Goal: Task Accomplishment & Management: Use online tool/utility

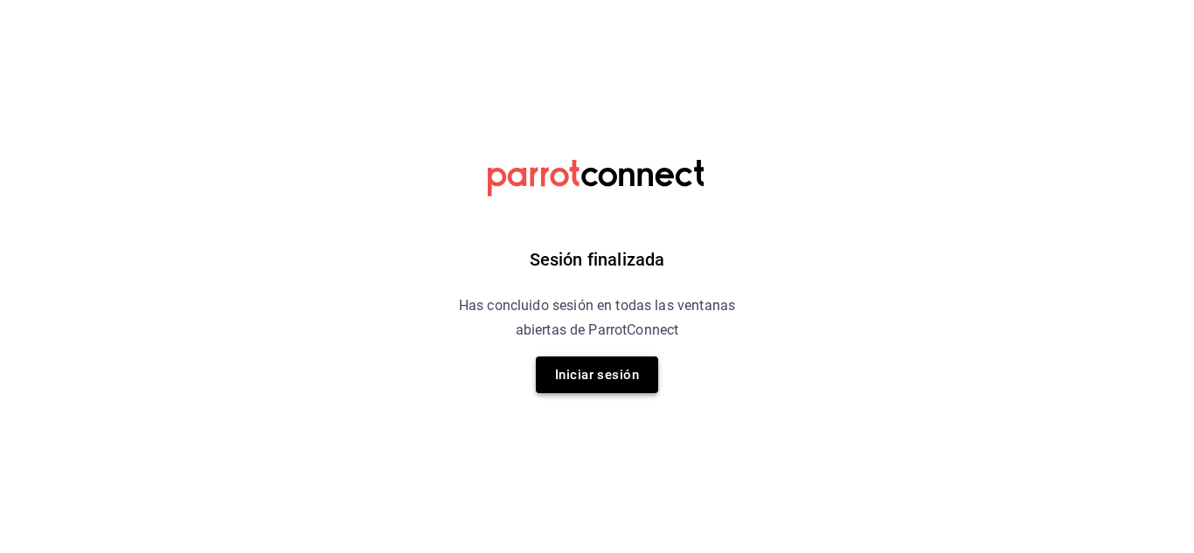
click at [585, 366] on button "Iniciar sesión" at bounding box center [597, 375] width 122 height 37
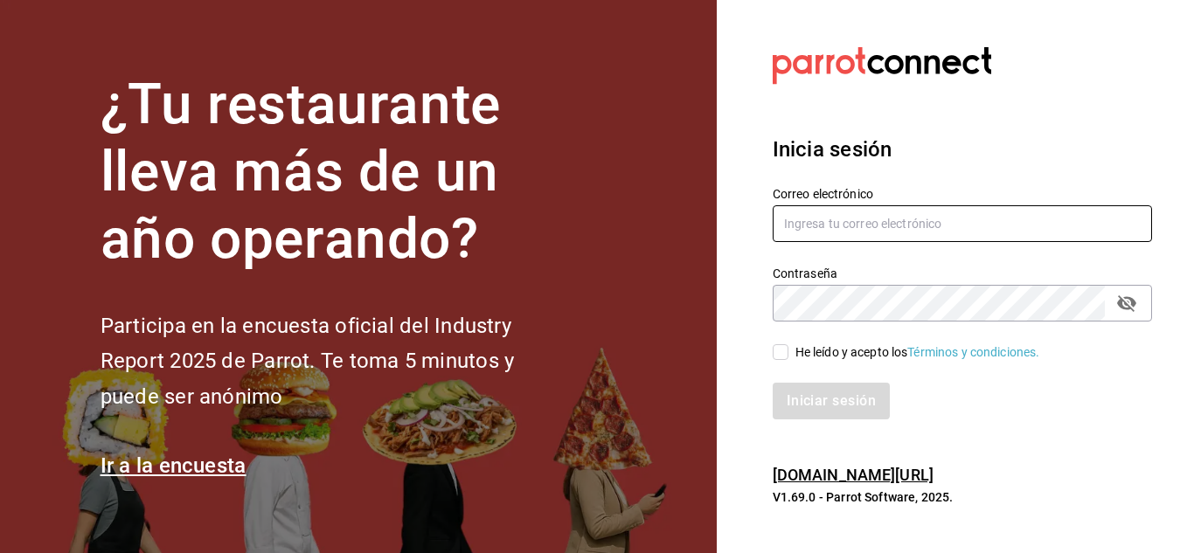
type input "Aranza@sanjuangrill.com"
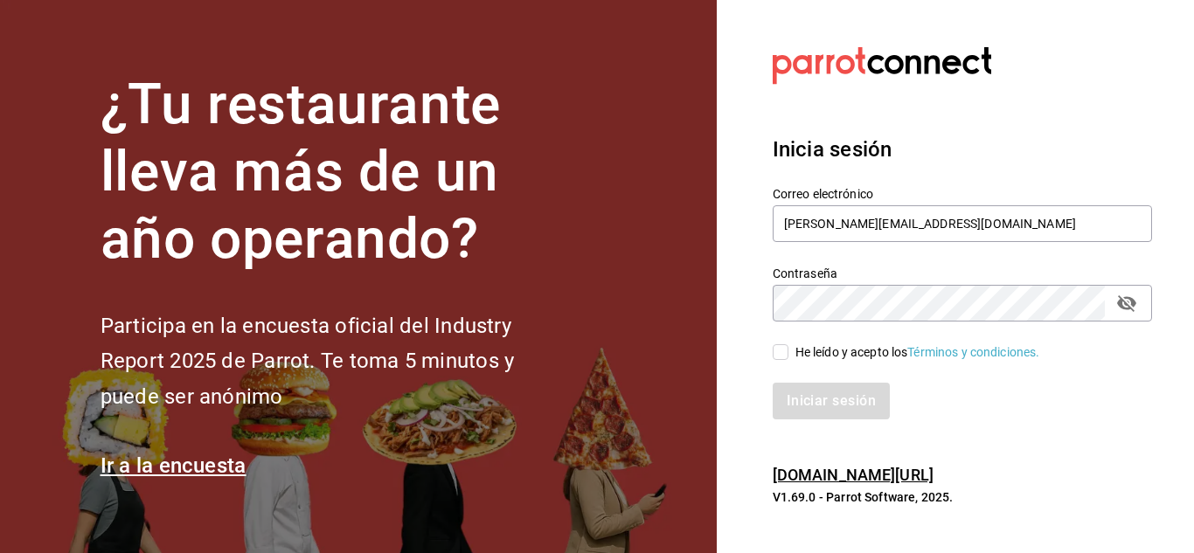
click at [783, 342] on div "He leído y acepto los Términos y condiciones." at bounding box center [952, 342] width 400 height 40
click at [779, 351] on input "He leído y acepto los Términos y condiciones." at bounding box center [781, 353] width 16 height 16
checkbox input "true"
click at [812, 404] on button "Iniciar sesión" at bounding box center [832, 401] width 119 height 37
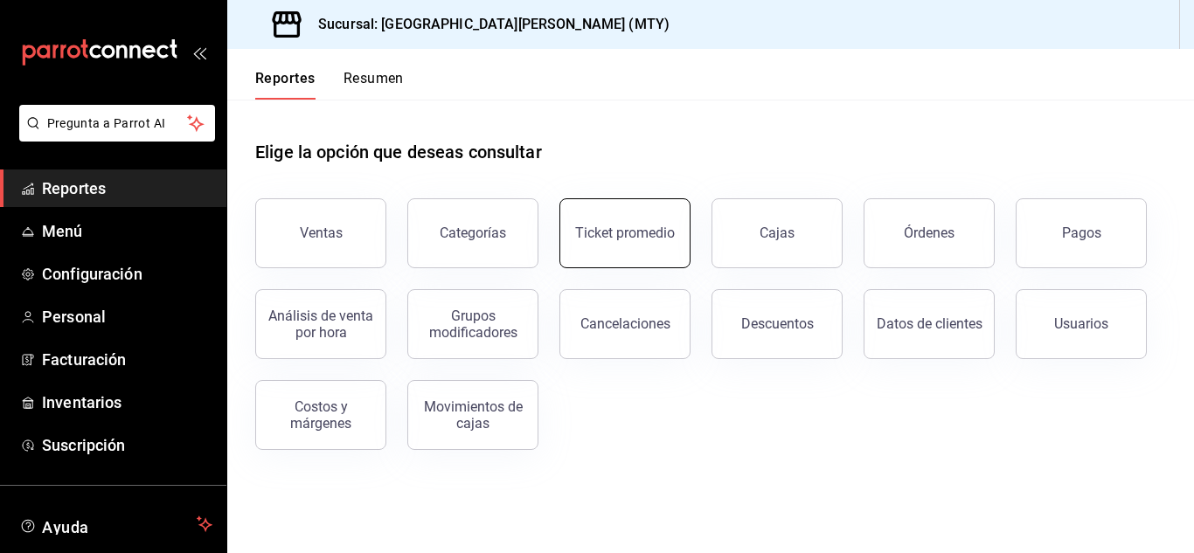
click at [665, 246] on button "Ticket promedio" at bounding box center [625, 233] width 131 height 70
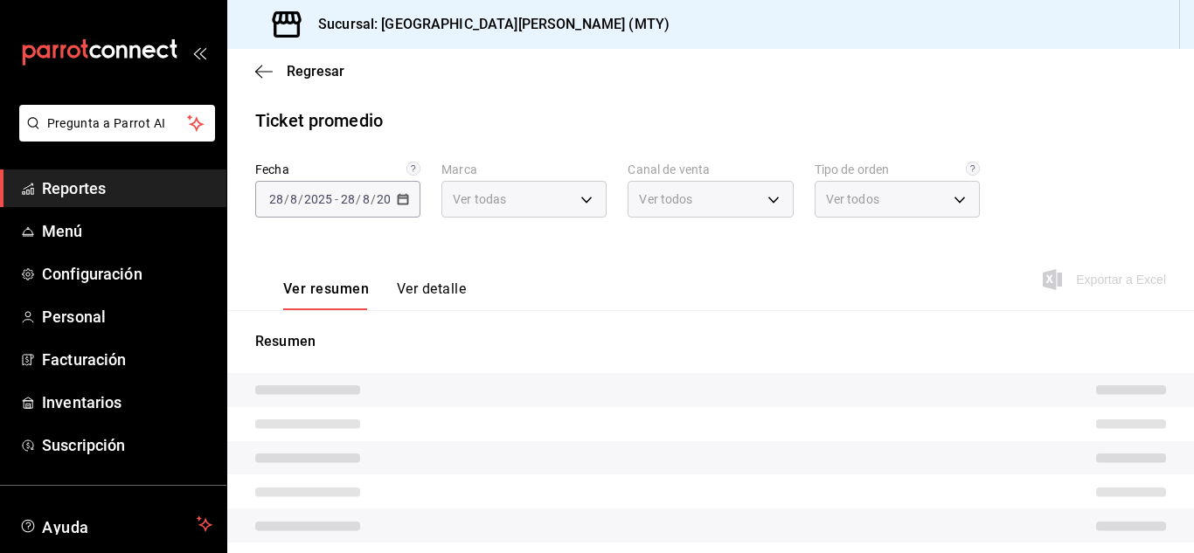
type input "993182a7-2c84-4ec8-9ef4-4438dae30c02"
type input "PARROT,UBER_EATS,RAPPI,DIDI_FOOD,ONLINE"
type input "96359a79-f33f-45b3-934b-2867b65d345c,c6fcd88e-9977-4e7e-951e-e2b9f3ed99d5,482ce…"
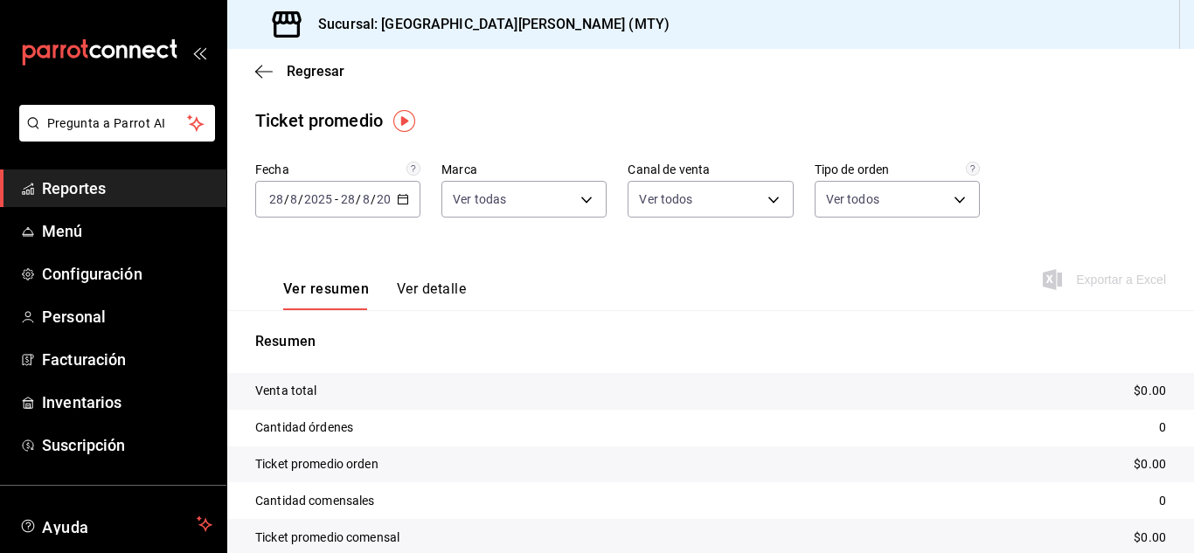
click at [402, 196] on div "[DATE] [DATE] - [DATE] [DATE]" at bounding box center [337, 199] width 165 height 37
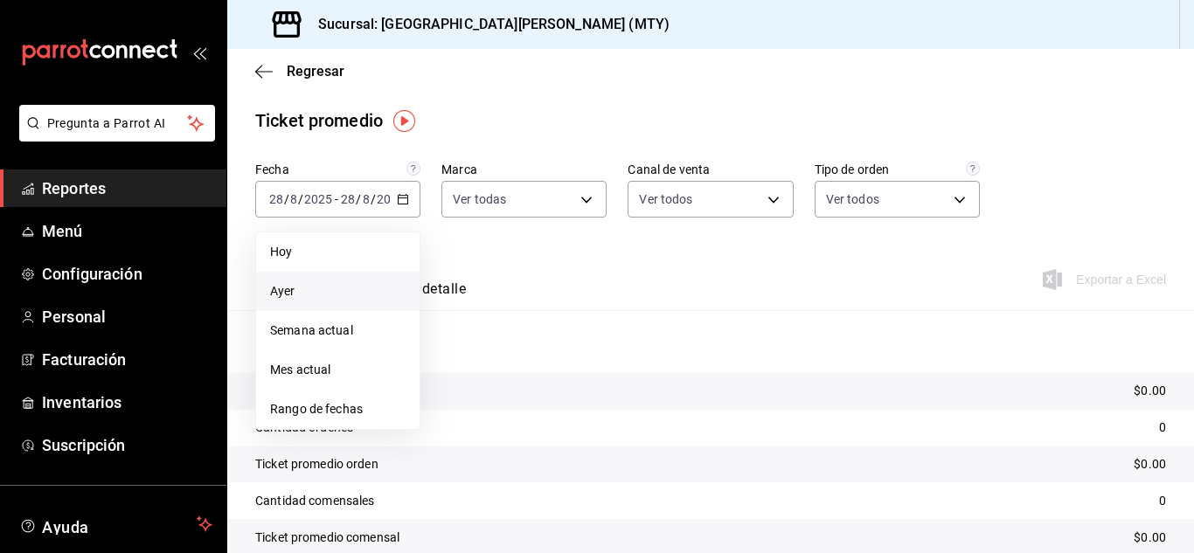
click at [304, 284] on span "Ayer" at bounding box center [338, 291] width 136 height 18
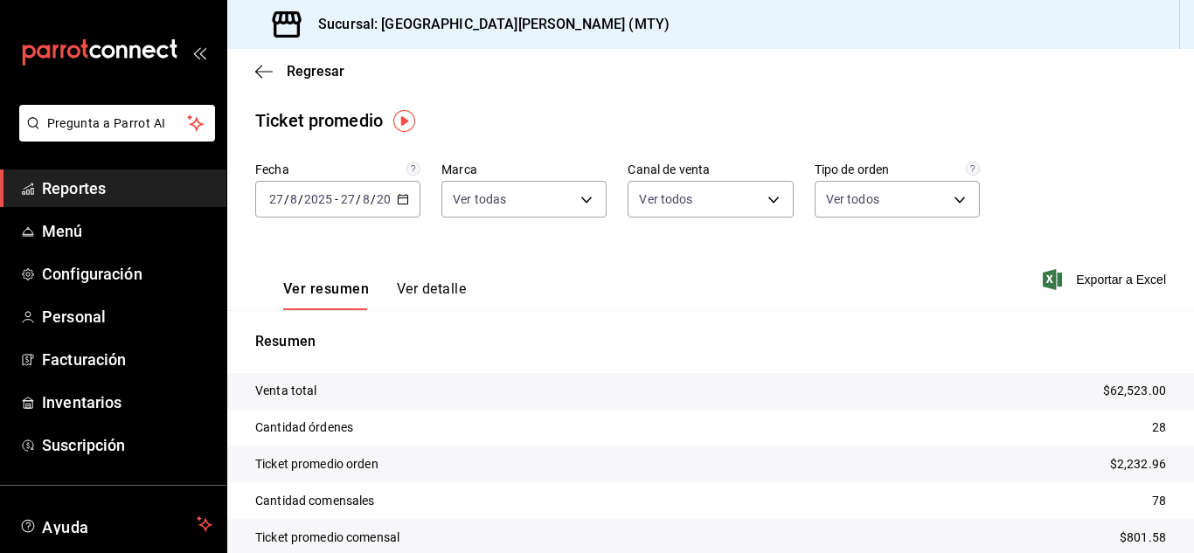
click at [412, 288] on button "Ver detalle" at bounding box center [431, 296] width 69 height 30
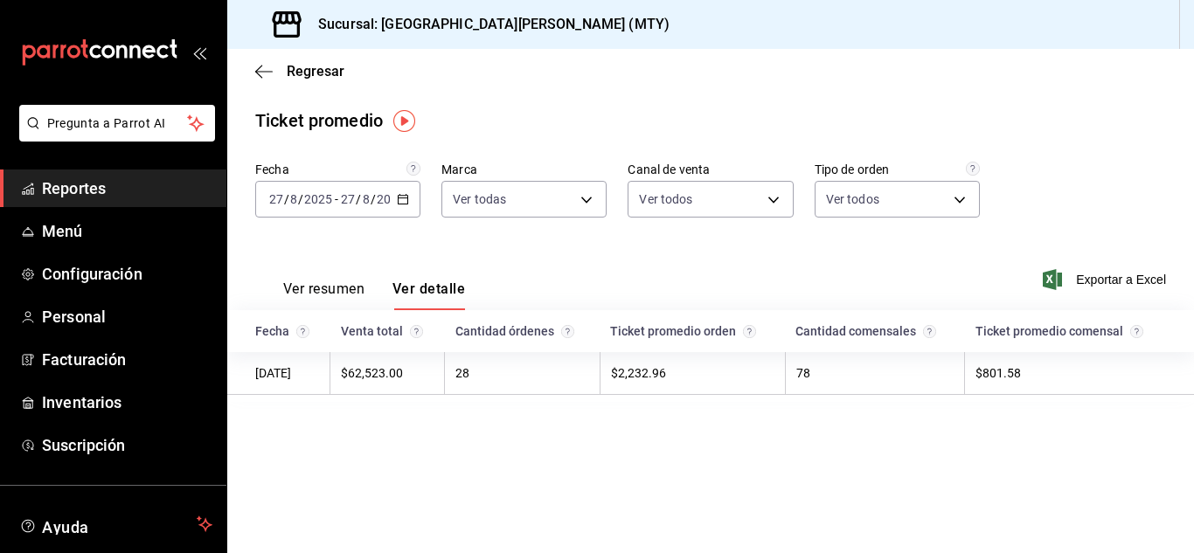
click at [683, 66] on div "Regresar" at bounding box center [710, 71] width 967 height 45
click at [403, 198] on icon "button" at bounding box center [403, 199] width 12 height 12
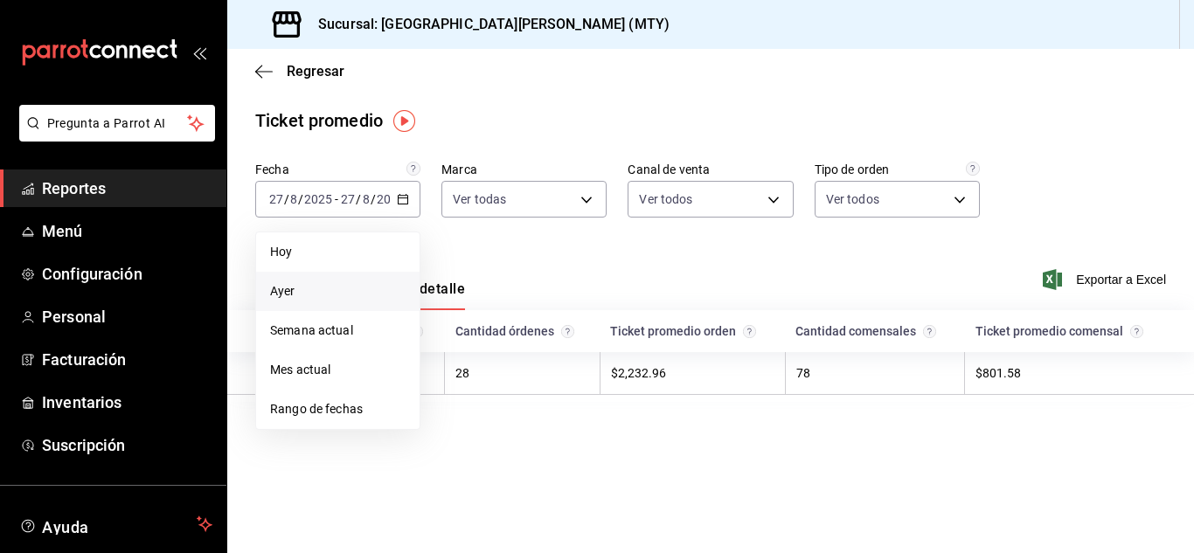
click at [311, 287] on span "Ayer" at bounding box center [338, 291] width 136 height 18
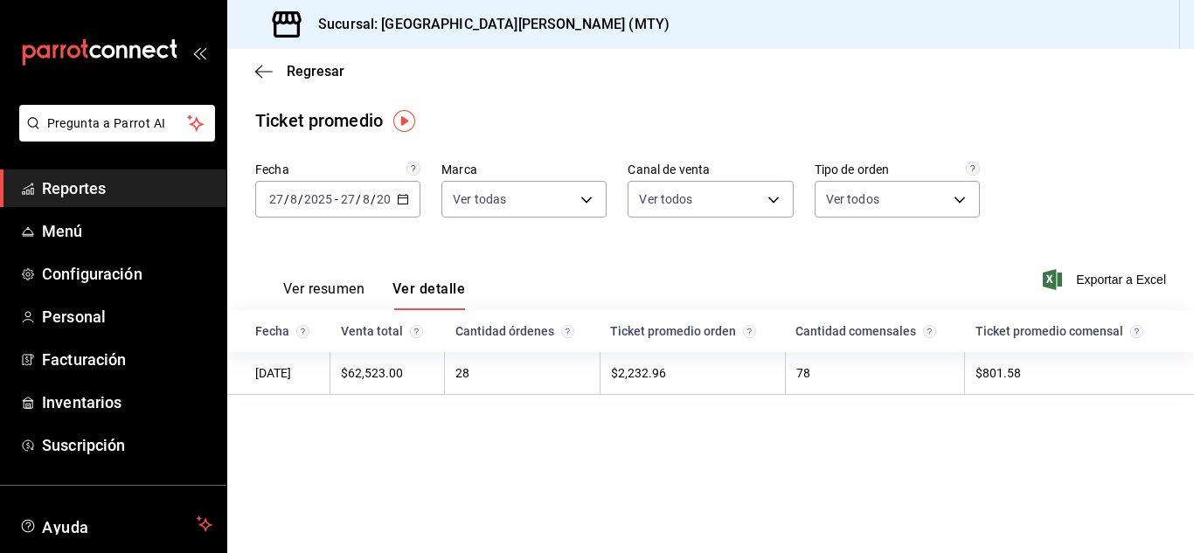
click at [931, 372] on td "78" at bounding box center [874, 373] width 179 height 43
click at [1000, 372] on td "$801.58" at bounding box center [1079, 373] width 229 height 43
click at [435, 371] on td "$62,523.00" at bounding box center [388, 373] width 115 height 43
click at [399, 206] on div "[DATE] [DATE] - [DATE] [DATE]" at bounding box center [337, 199] width 165 height 37
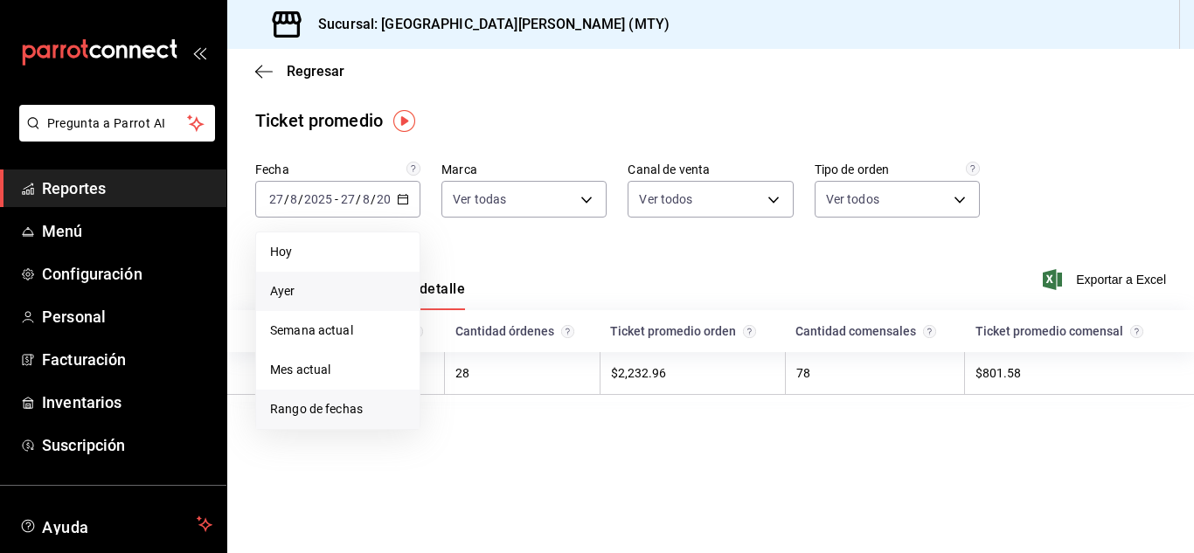
click at [345, 415] on span "Rango de fechas" at bounding box center [338, 409] width 136 height 18
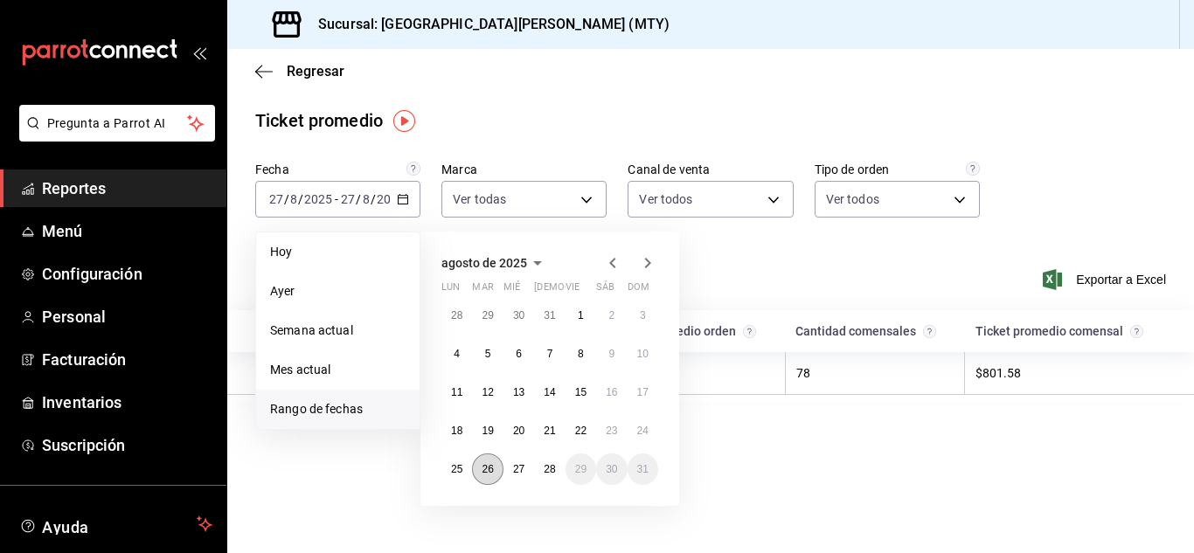
click at [482, 463] on button "26" at bounding box center [487, 469] width 31 height 31
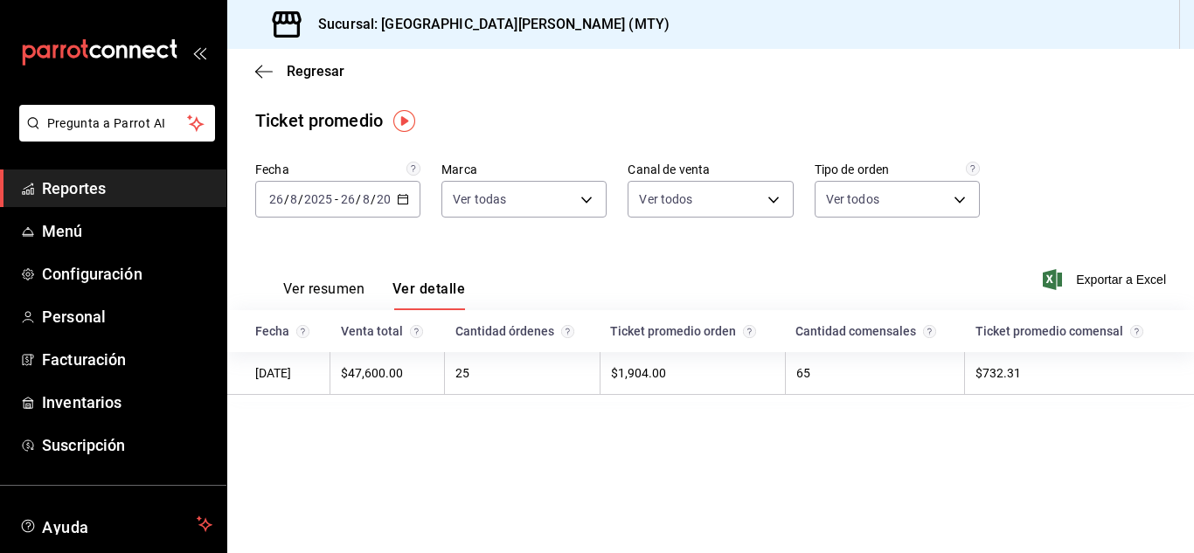
click at [404, 194] on icon "button" at bounding box center [403, 199] width 12 height 12
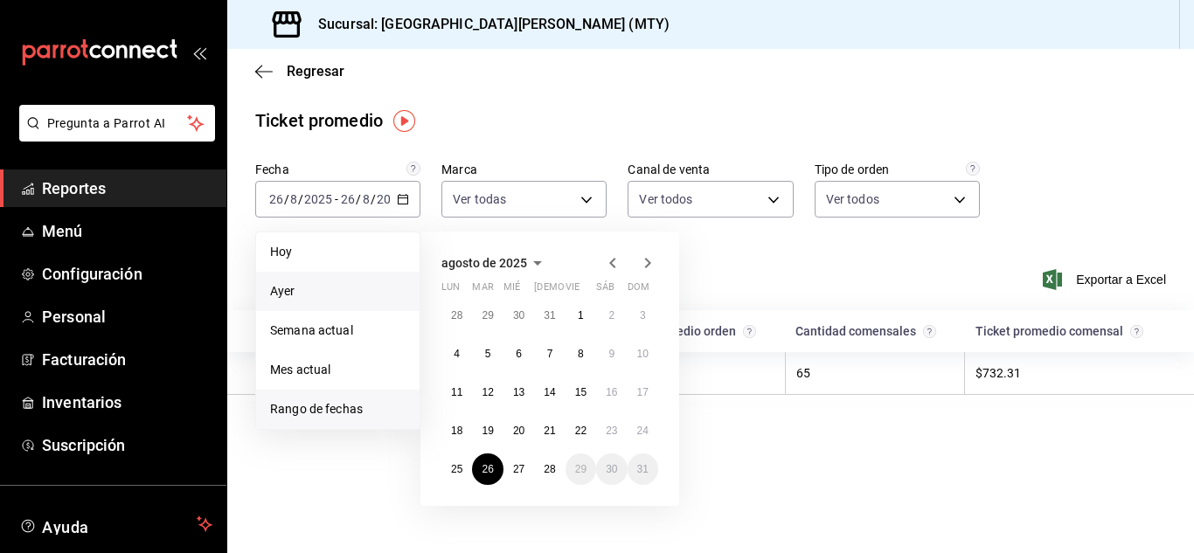
click at [317, 293] on span "Ayer" at bounding box center [338, 291] width 136 height 18
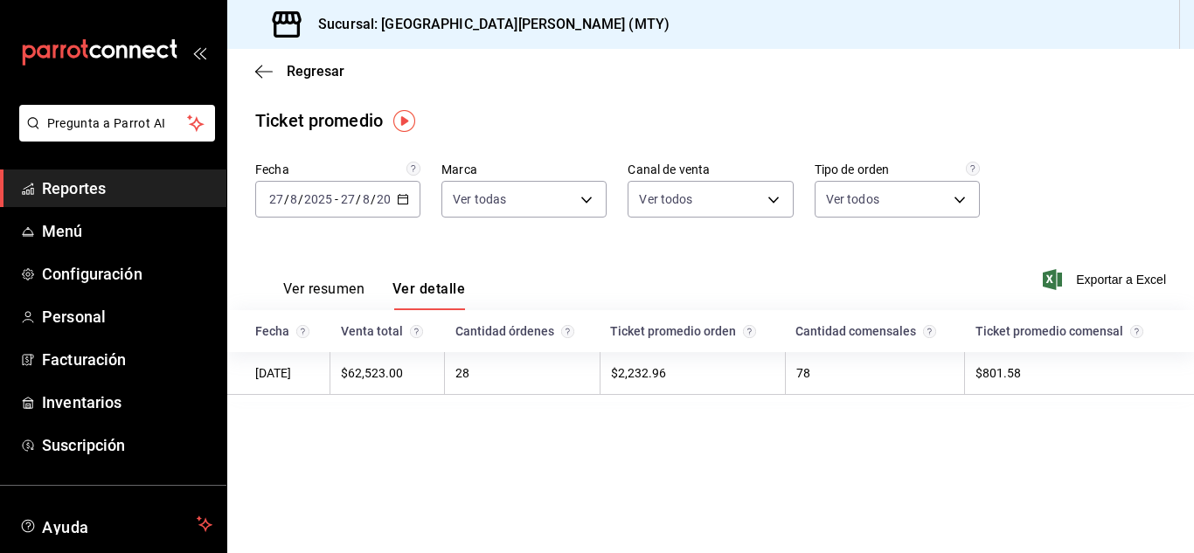
click at [392, 196] on div "[DATE] [DATE] - [DATE] [DATE]" at bounding box center [337, 199] width 165 height 37
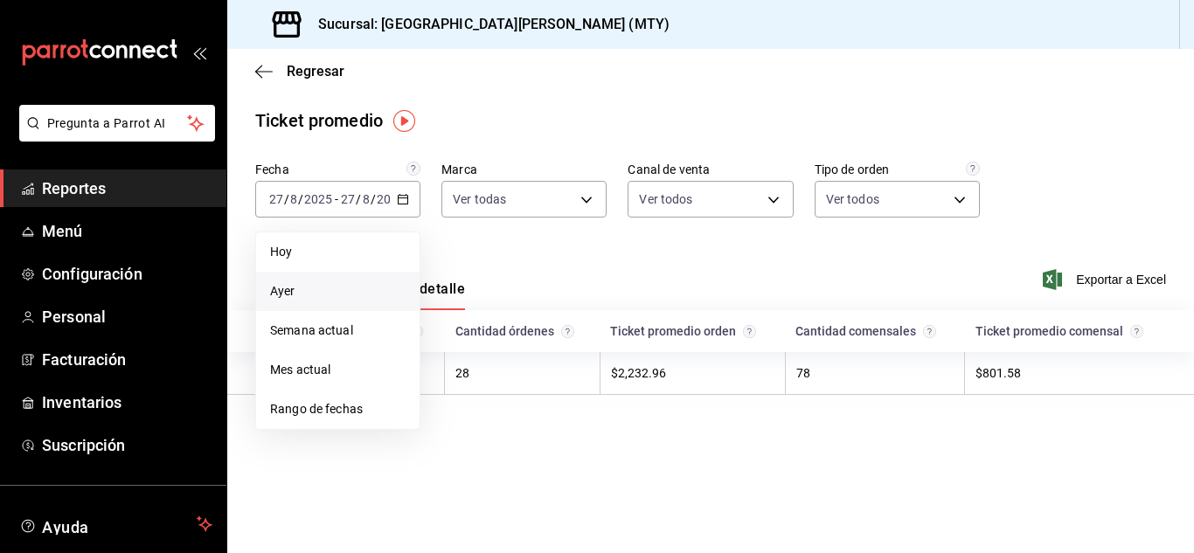
click at [324, 300] on span "Ayer" at bounding box center [338, 291] width 136 height 18
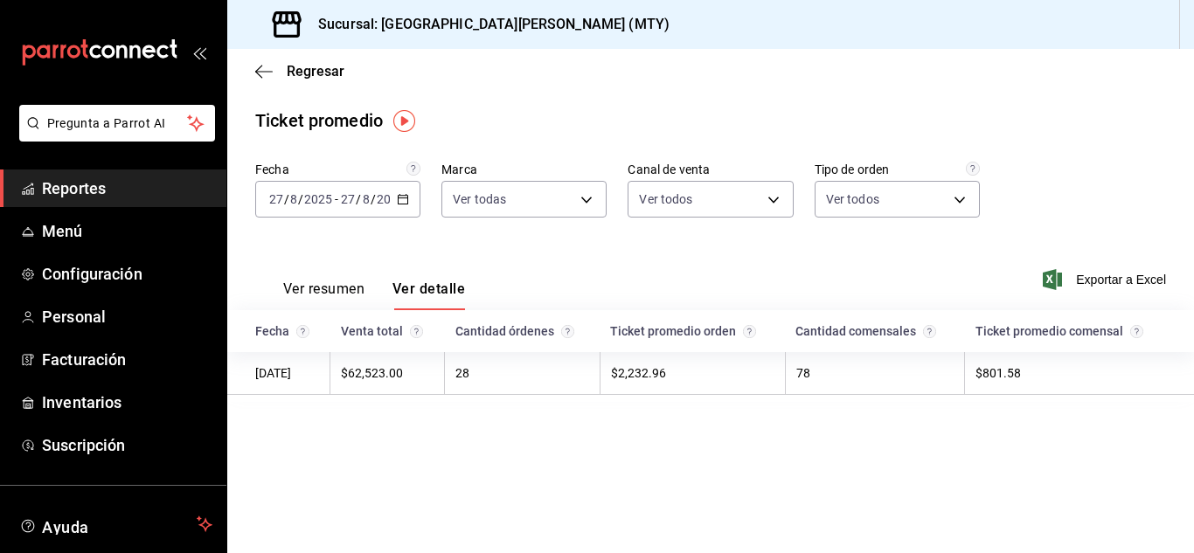
click at [400, 206] on div "[DATE] [DATE] - [DATE] [DATE]" at bounding box center [337, 199] width 165 height 37
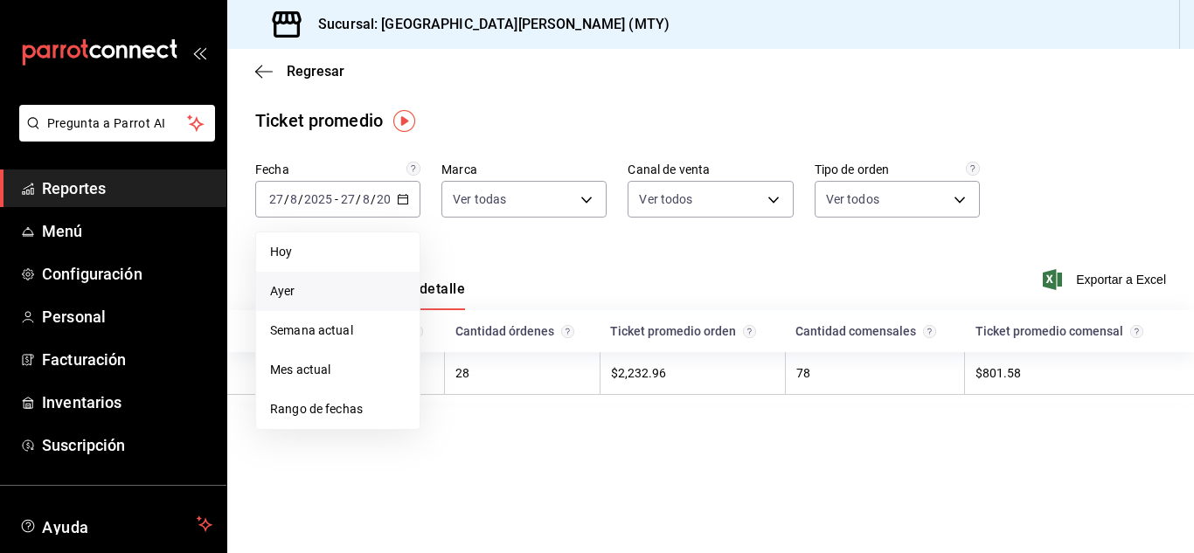
click at [334, 304] on li "Ayer" at bounding box center [338, 291] width 164 height 39
